Goal: Find specific page/section: Find specific page/section

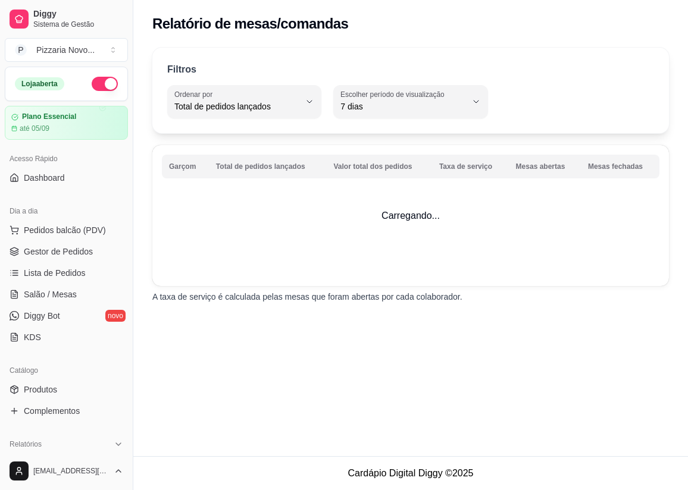
select select "TOTAL_OF_ORDERS"
select select "7"
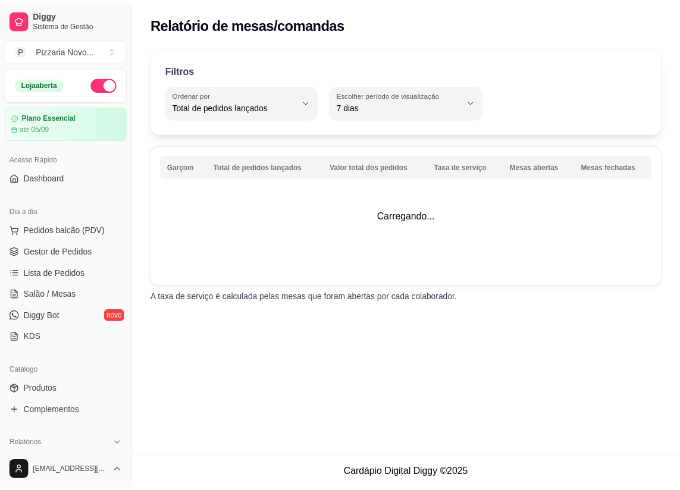
scroll to position [311, 0]
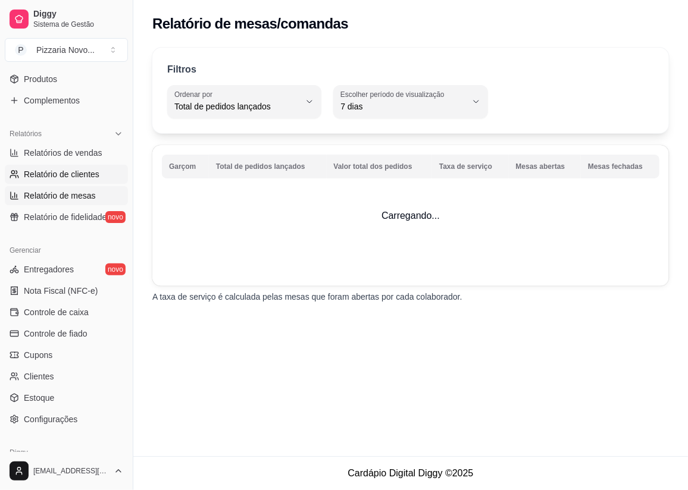
click at [51, 180] on link "Relatório de clientes" at bounding box center [66, 174] width 123 height 19
select select "30"
select select "HIGHEST_TOTAL_SPENT_WITH_ORDERS"
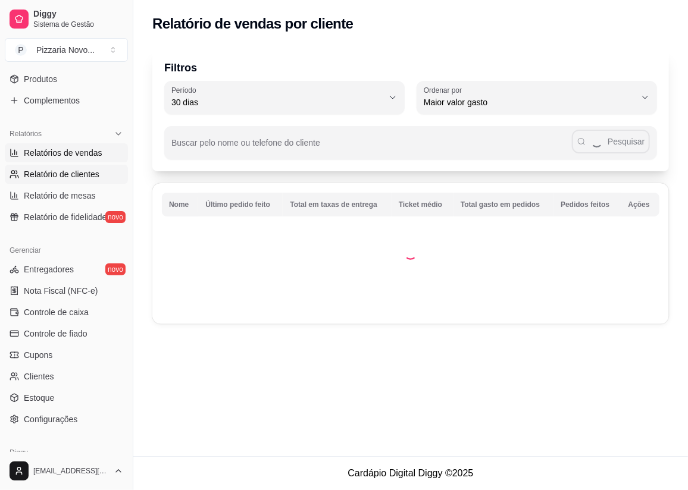
click at [69, 149] on span "Relatórios de vendas" at bounding box center [63, 153] width 79 height 12
select select "ALL"
select select "0"
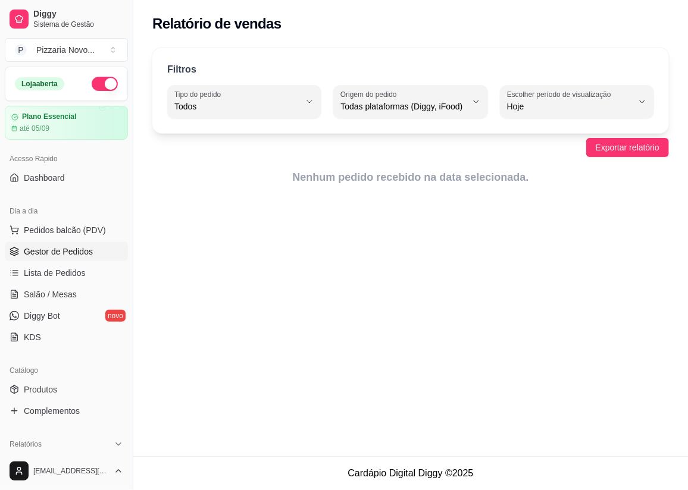
click at [43, 254] on span "Gestor de Pedidos" at bounding box center [58, 252] width 69 height 12
